Goal: Task Accomplishment & Management: Manage account settings

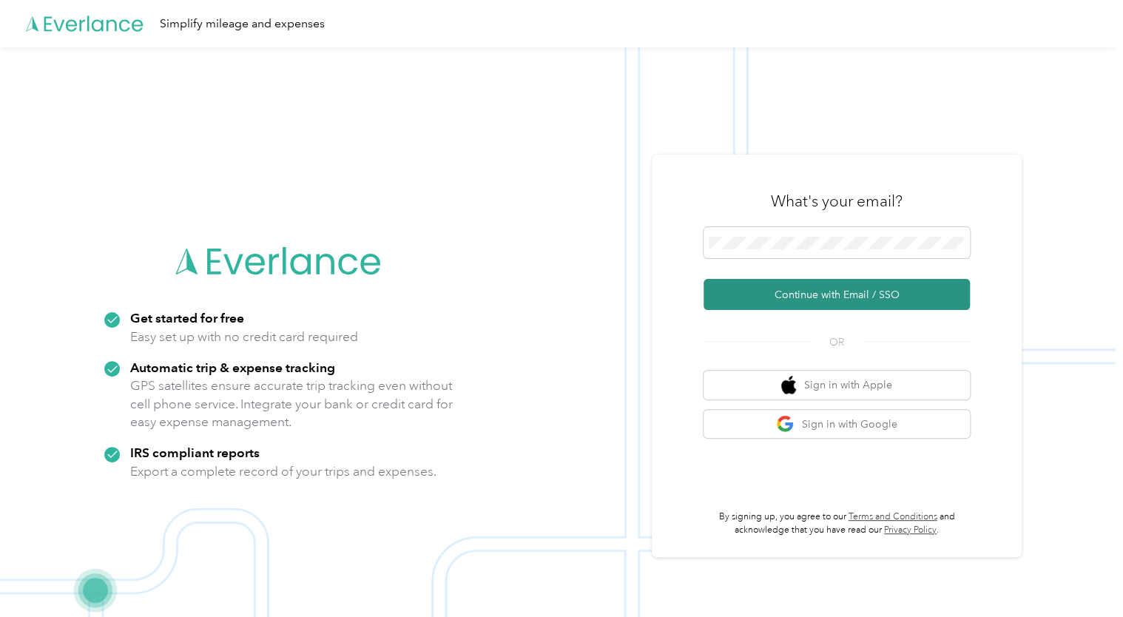
click at [845, 290] on button "Continue with Email / SSO" at bounding box center [836, 294] width 266 height 31
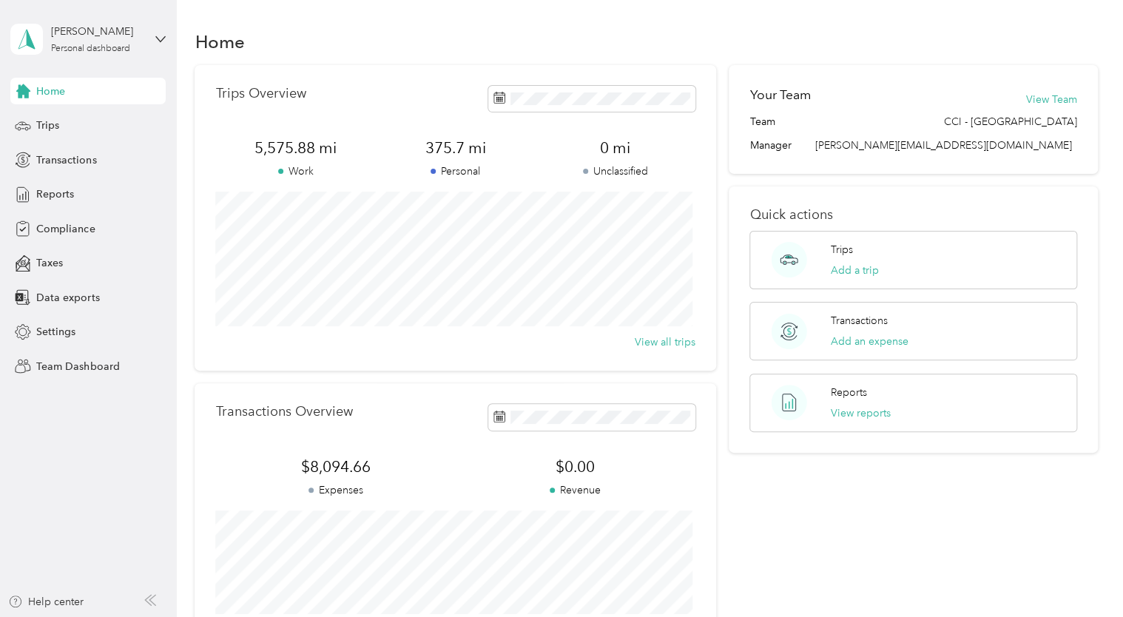
drag, startPoint x: 158, startPoint y: 39, endPoint x: 161, endPoint y: 31, distance: 8.7
click at [159, 38] on icon at bounding box center [160, 39] width 10 height 10
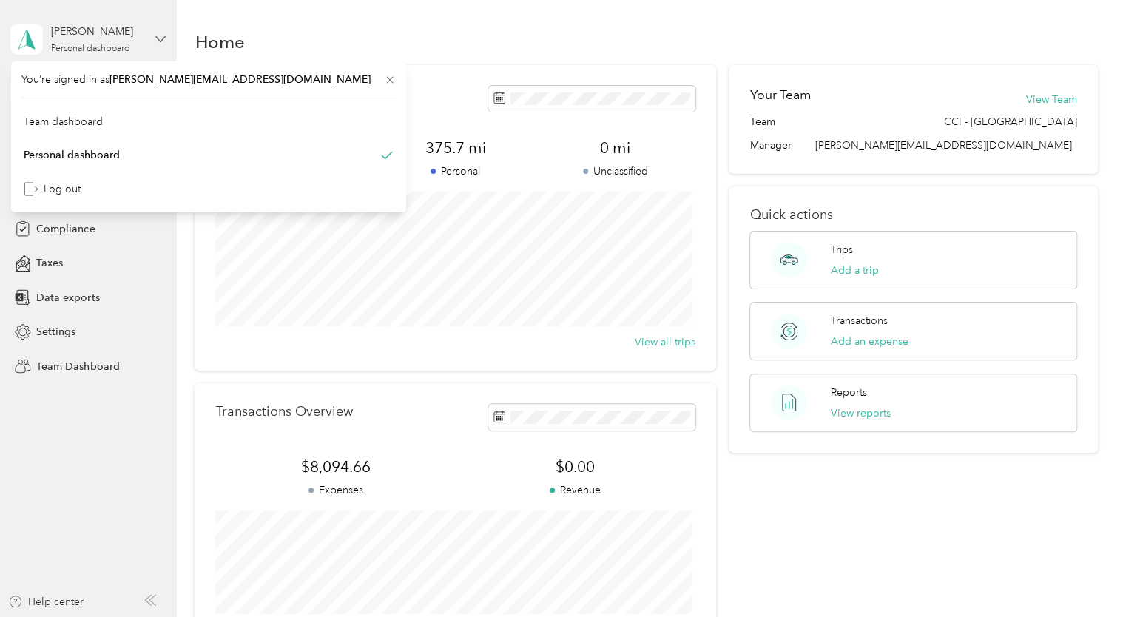
click at [163, 43] on icon at bounding box center [160, 39] width 10 height 10
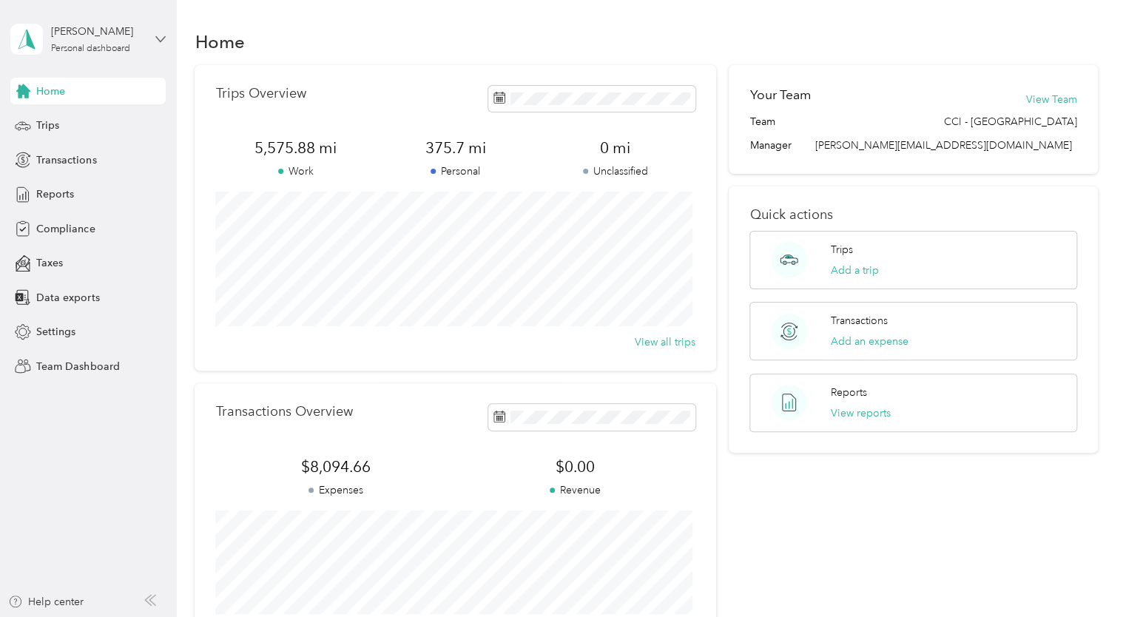
click at [164, 43] on icon at bounding box center [160, 39] width 10 height 10
click at [89, 120] on div "Team dashboard" at bounding box center [63, 122] width 79 height 16
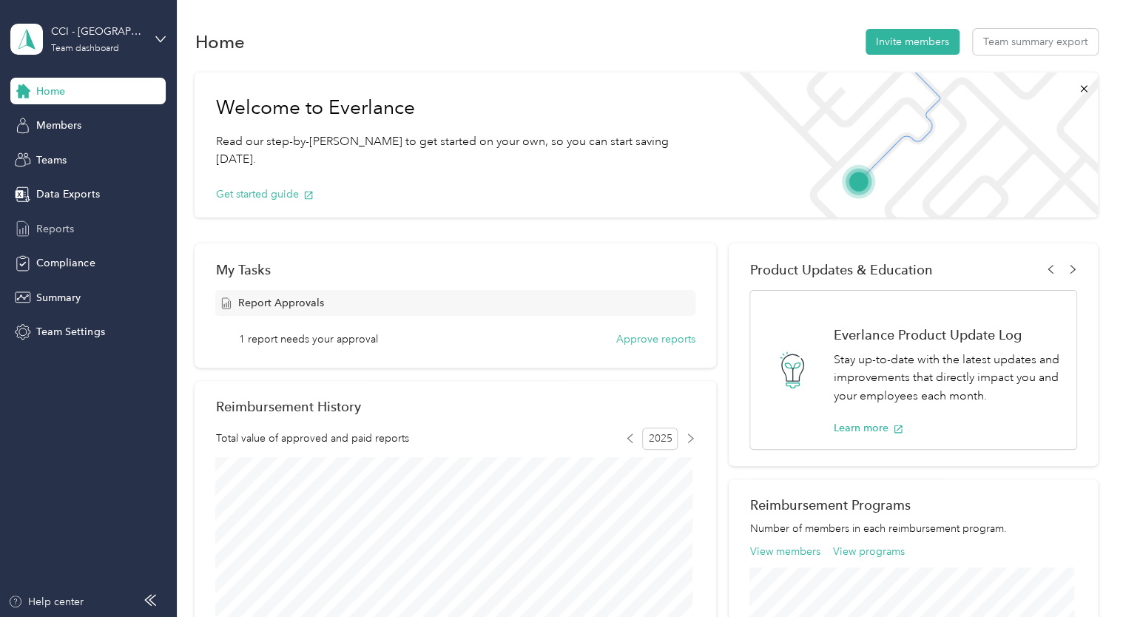
click at [68, 231] on span "Reports" at bounding box center [55, 229] width 38 height 16
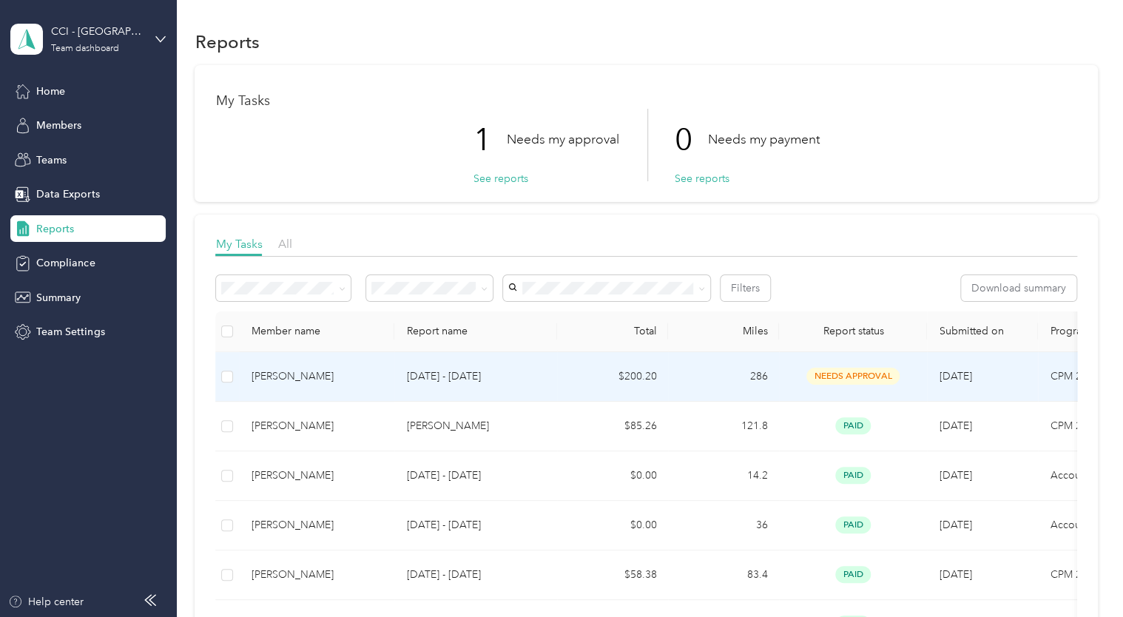
click at [864, 375] on span "needs approval" at bounding box center [852, 376] width 93 height 17
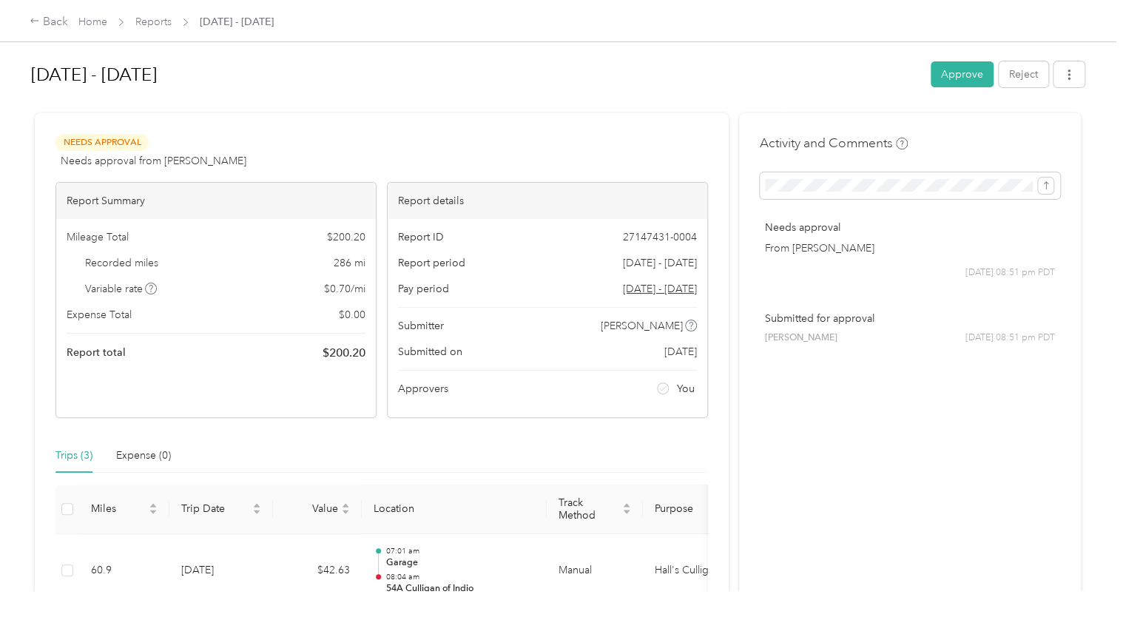
click at [970, 74] on button "Approve" at bounding box center [961, 74] width 63 height 26
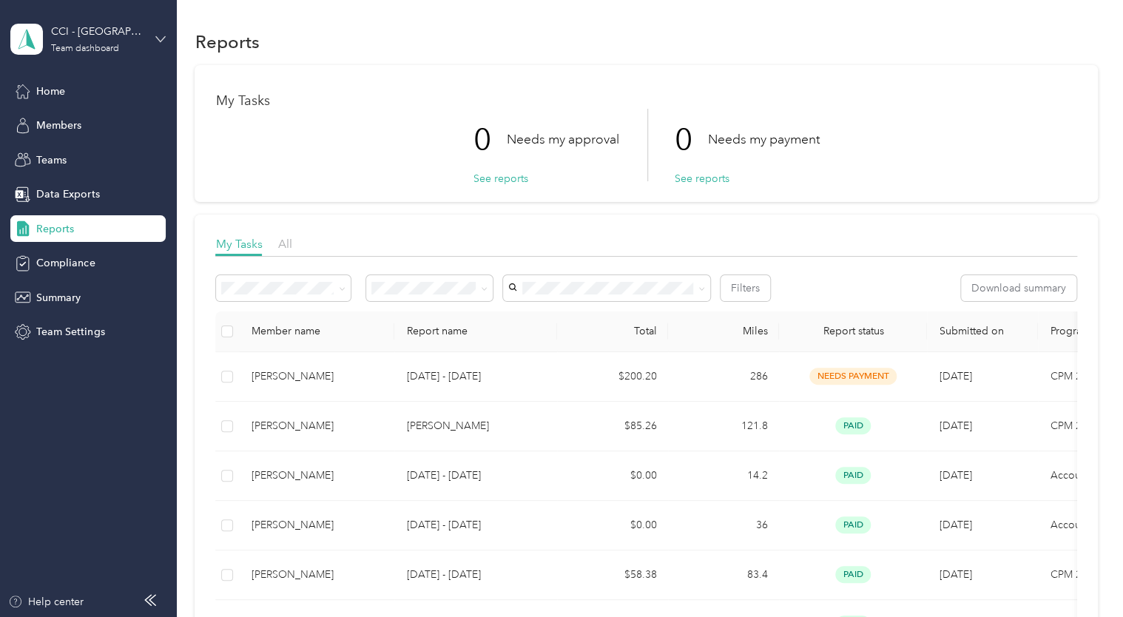
click at [160, 34] on icon at bounding box center [160, 39] width 10 height 10
click at [78, 158] on div "Personal dashboard" at bounding box center [208, 155] width 374 height 26
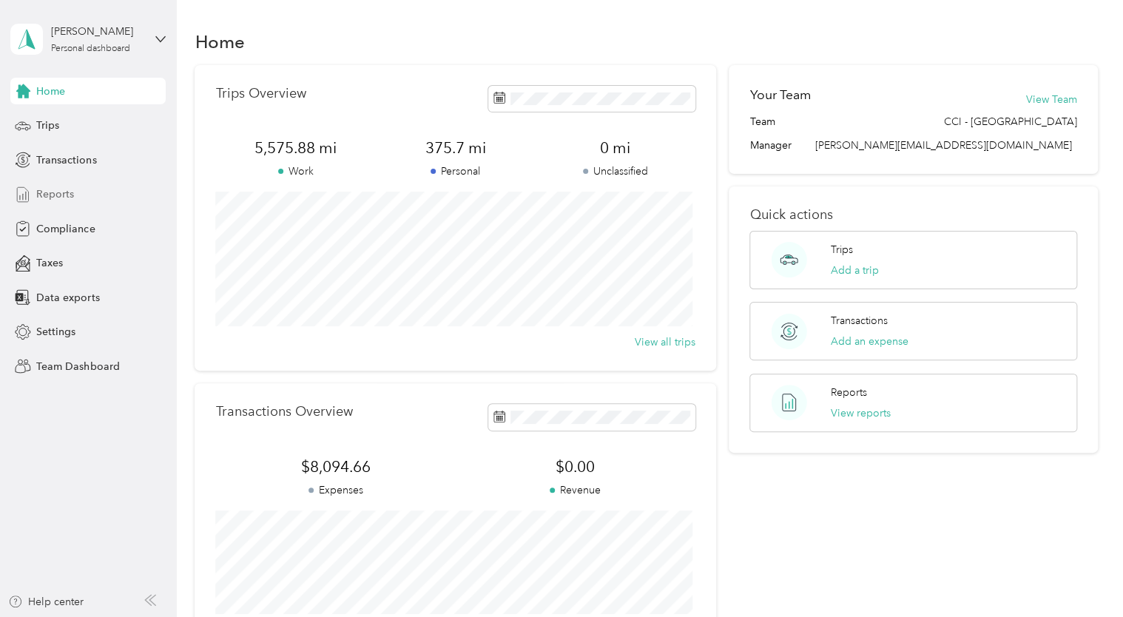
click at [45, 192] on span "Reports" at bounding box center [55, 194] width 38 height 16
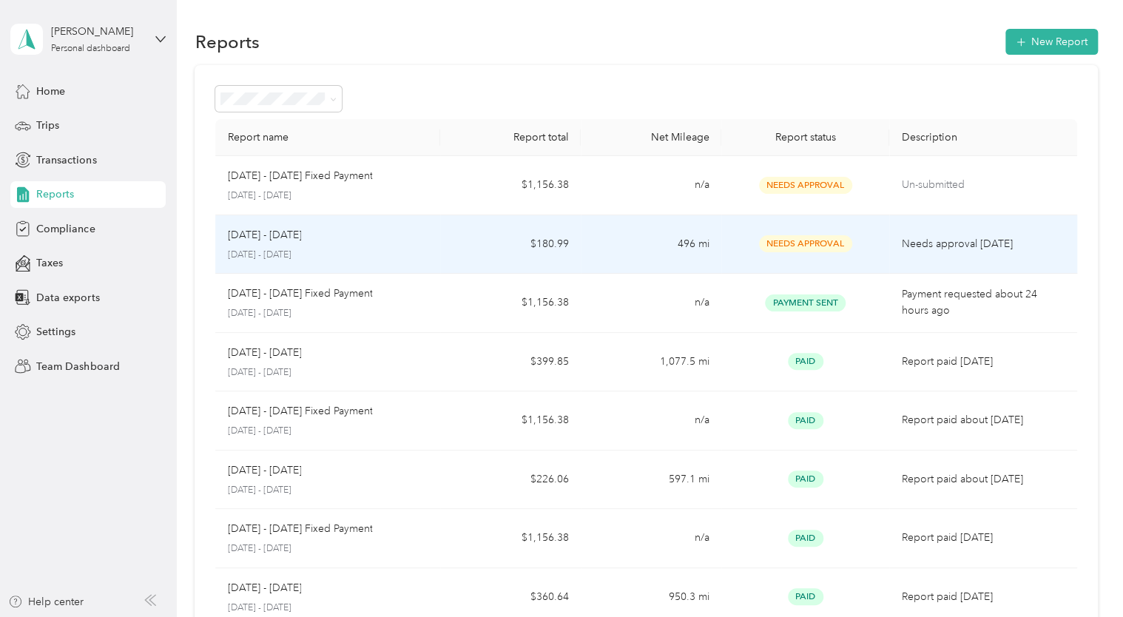
click at [816, 244] on span "Needs Approval" at bounding box center [805, 243] width 93 height 17
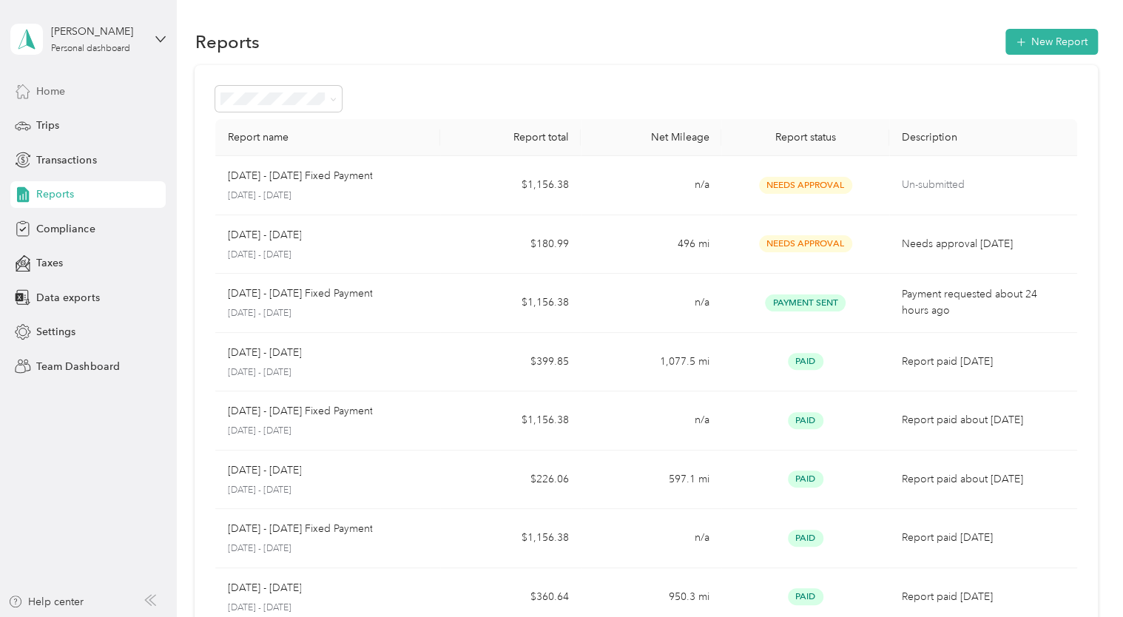
click at [65, 91] on div "Home" at bounding box center [87, 91] width 155 height 27
